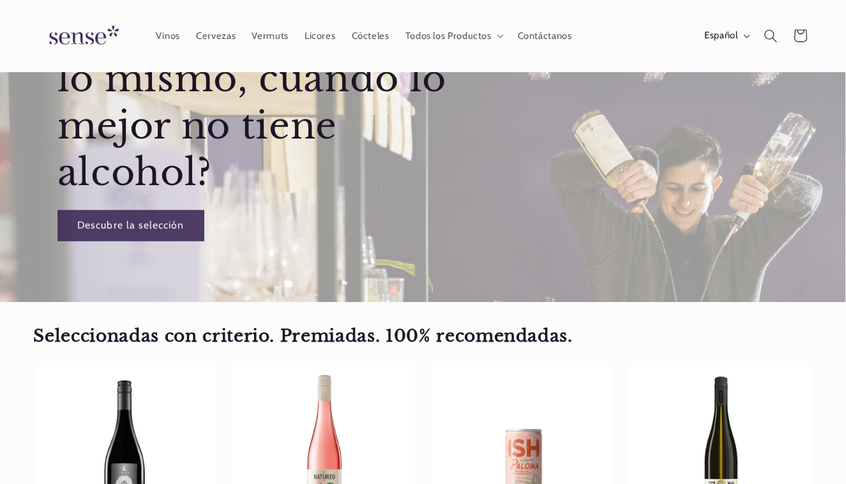
scroll to position [160, 0]
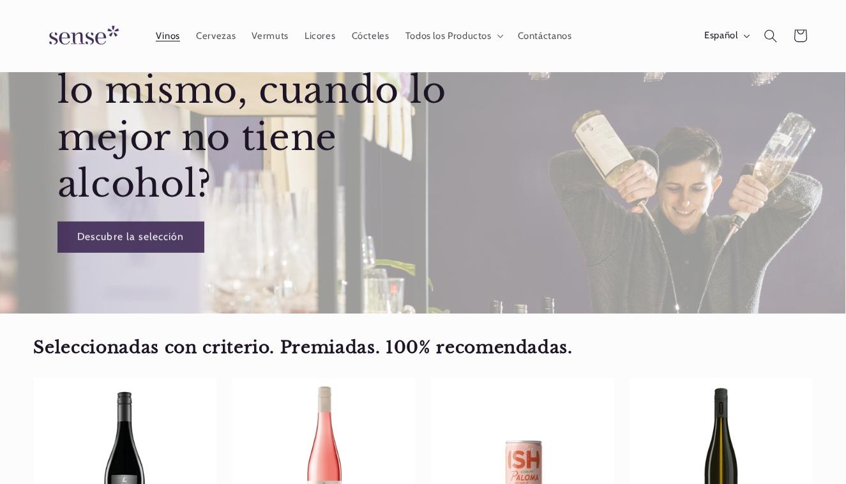
click at [169, 37] on span "Vinos" at bounding box center [168, 36] width 24 height 12
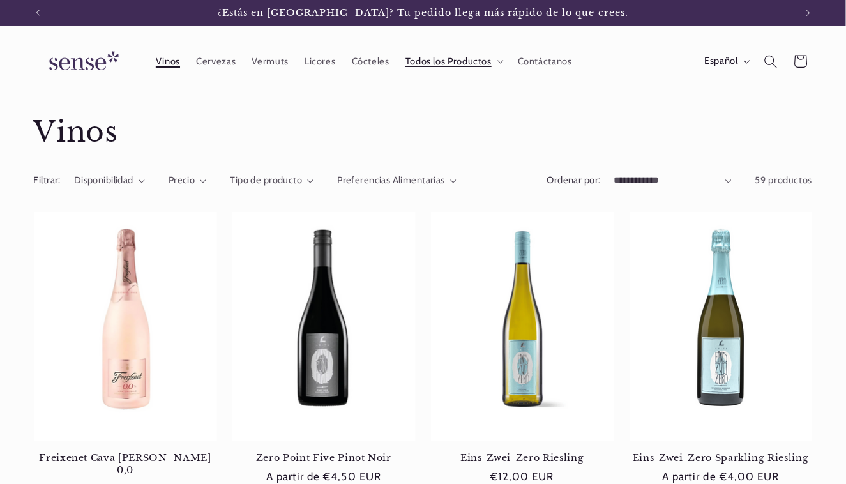
click at [180, 60] on link "Vinos" at bounding box center [167, 61] width 40 height 28
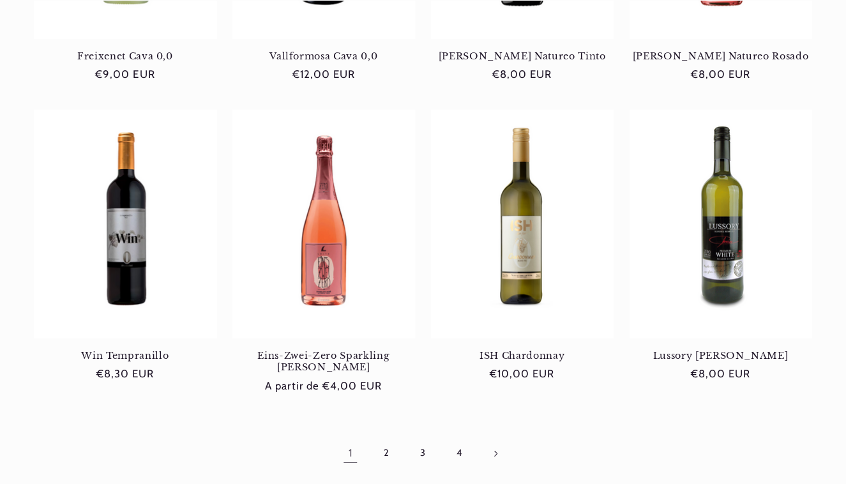
scroll to position [1240, 0]
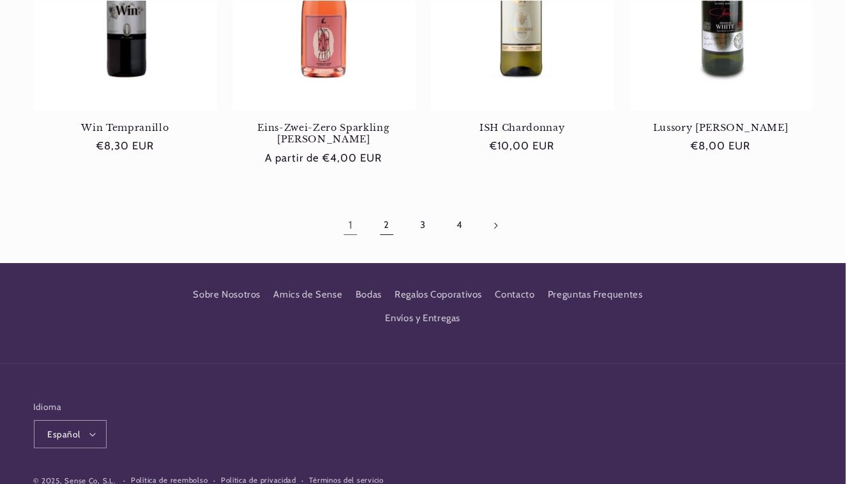
click at [384, 211] on link "2" at bounding box center [386, 225] width 29 height 29
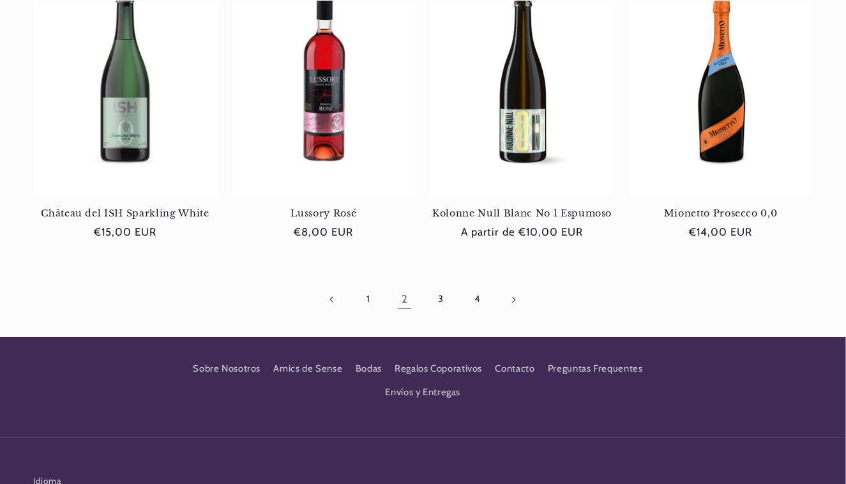
scroll to position [0, 758]
click at [445, 288] on link "3" at bounding box center [440, 299] width 29 height 29
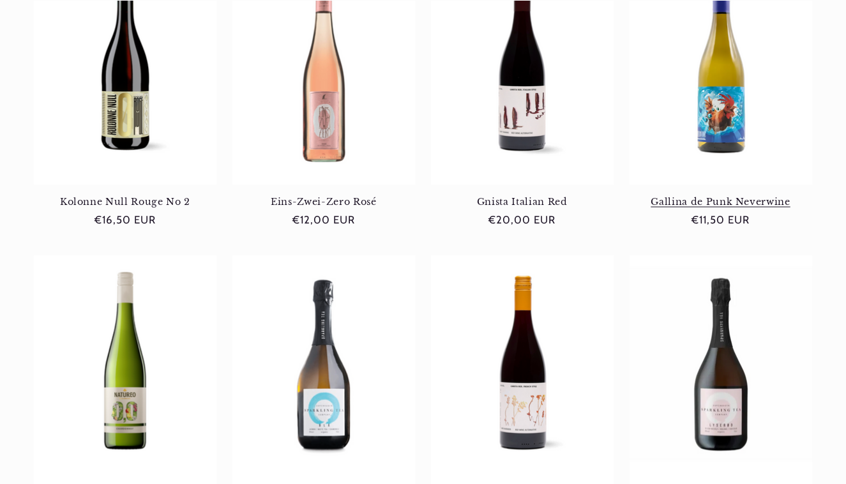
scroll to position [634, 0]
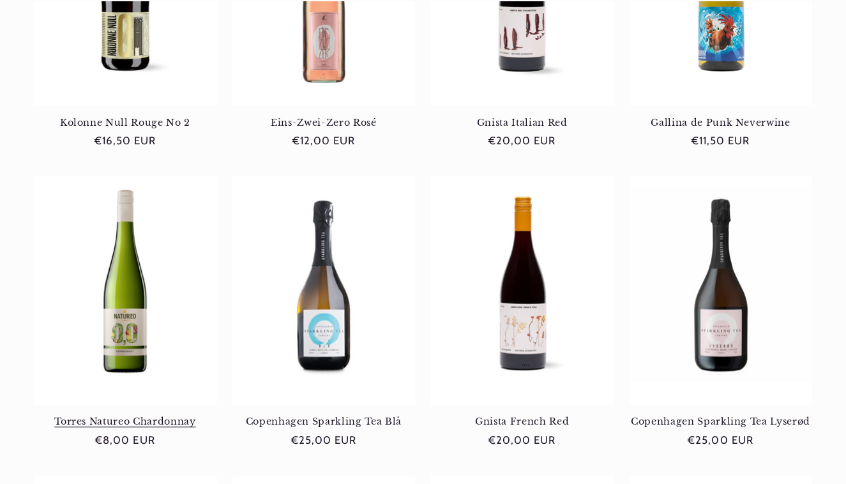
click at [133, 416] on link "Torres Natureo Chardonnay" at bounding box center [125, 421] width 183 height 11
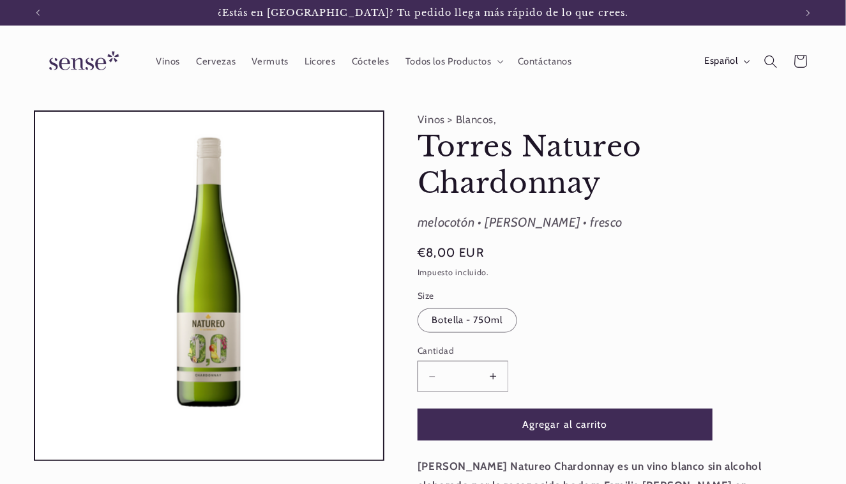
click at [493, 377] on button "Aumentar cantidad para [PERSON_NAME] Natureo Chardonnay" at bounding box center [493, 376] width 29 height 31
click at [494, 377] on button "Aumentar cantidad para [PERSON_NAME] Natureo Chardonnay" at bounding box center [493, 376] width 29 height 31
click at [555, 424] on button "Agregar al carrito" at bounding box center [564, 423] width 295 height 31
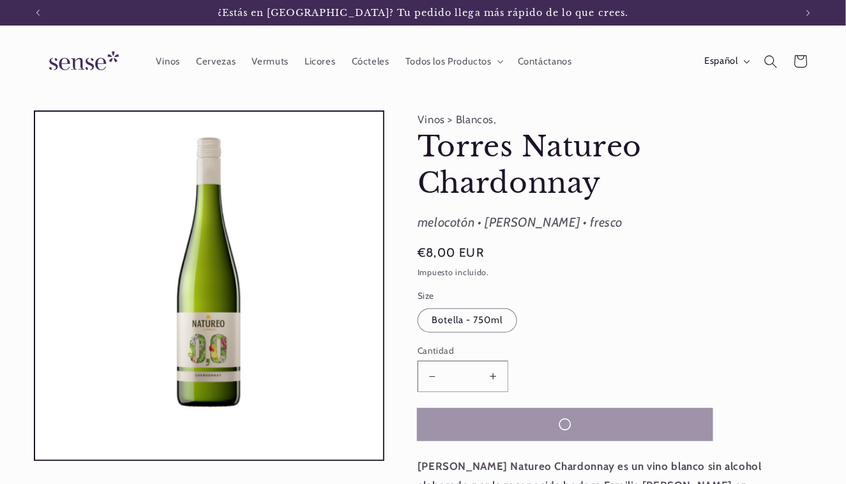
type input "*"
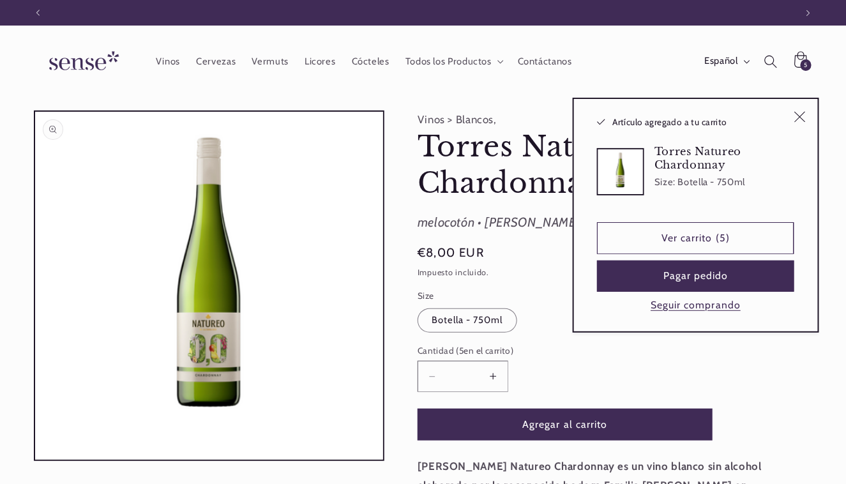
scroll to position [0, 758]
